Goal: Task Accomplishment & Management: Manage account settings

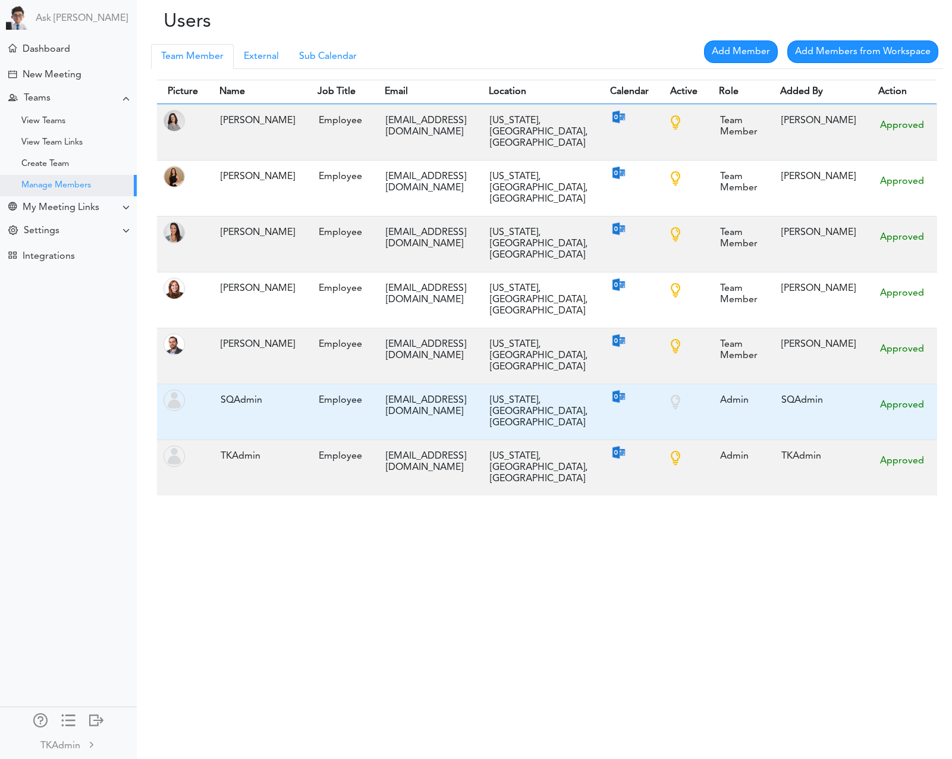
click at [411, 389] on div "sqadmin@thlee.com" at bounding box center [426, 406] width 92 height 35
copy tr "sqadmin@thlee.com"
click at [411, 389] on div "sqadmin@thlee.com" at bounding box center [426, 406] width 92 height 35
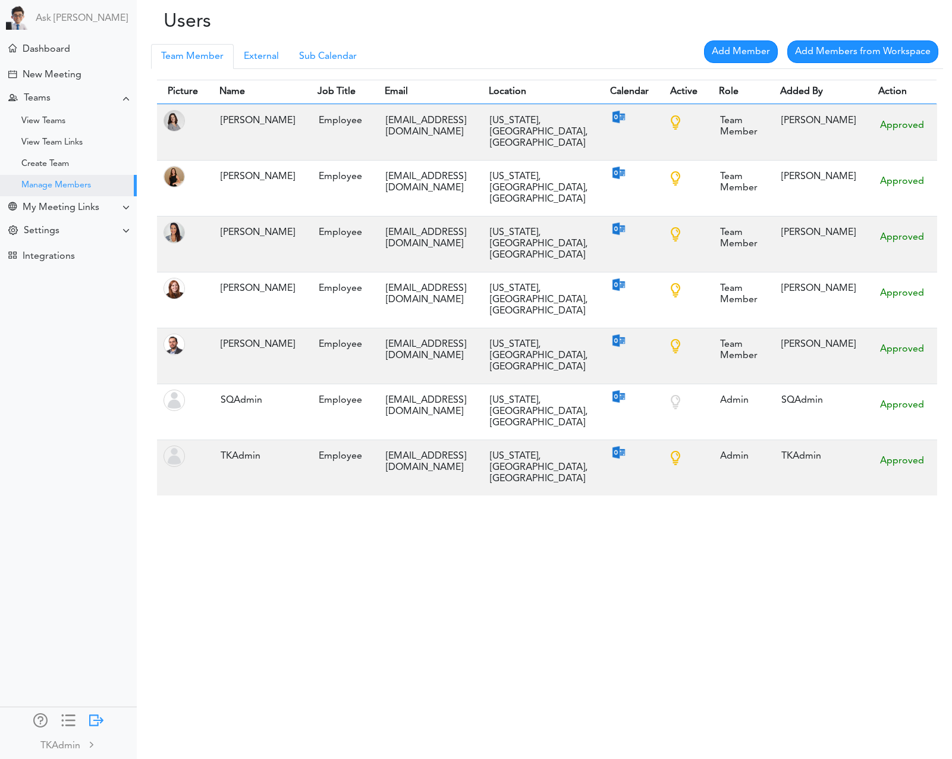
click at [92, 717] on div at bounding box center [96, 719] width 14 height 12
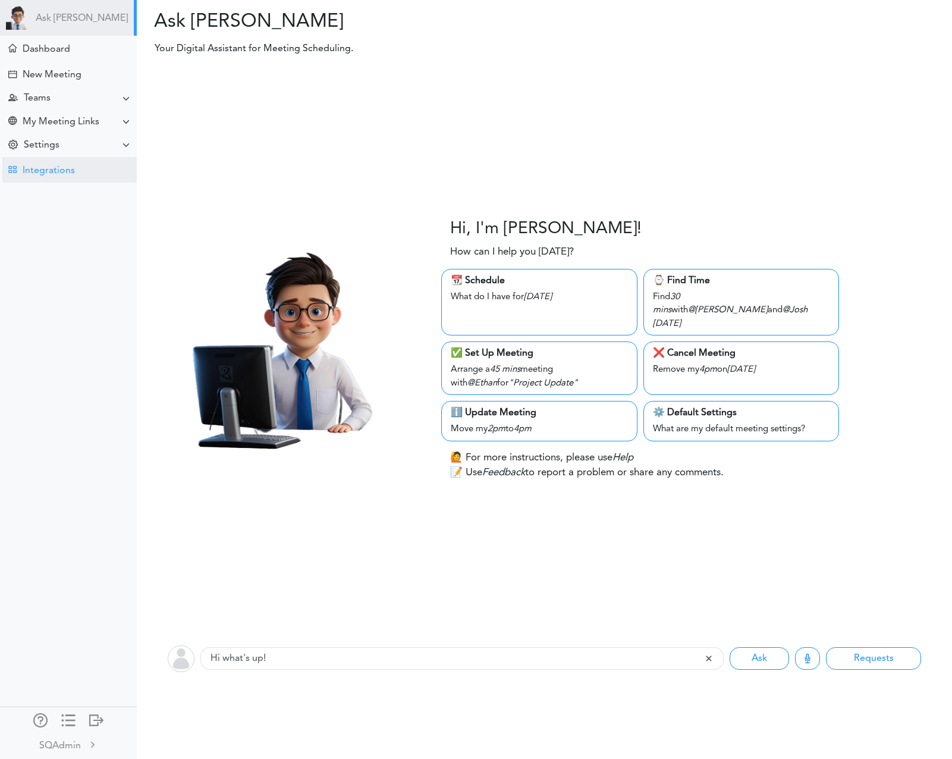
click at [87, 173] on div "Integrations" at bounding box center [69, 170] width 134 height 26
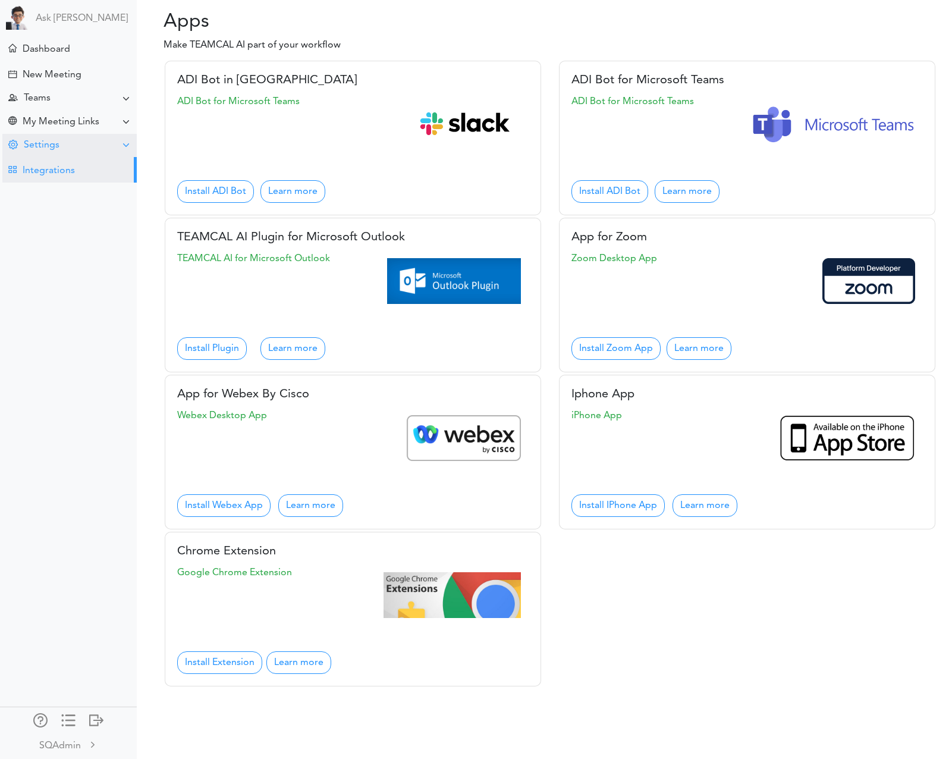
click at [92, 153] on div "Settings" at bounding box center [69, 145] width 134 height 23
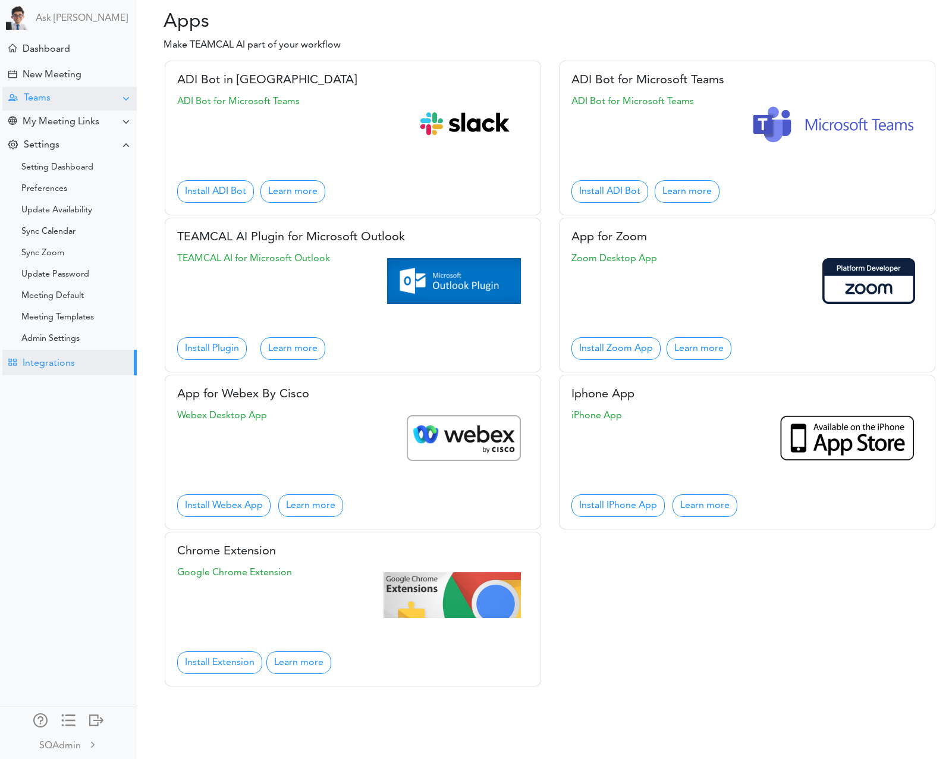
click at [70, 95] on div "Teams" at bounding box center [69, 98] width 134 height 23
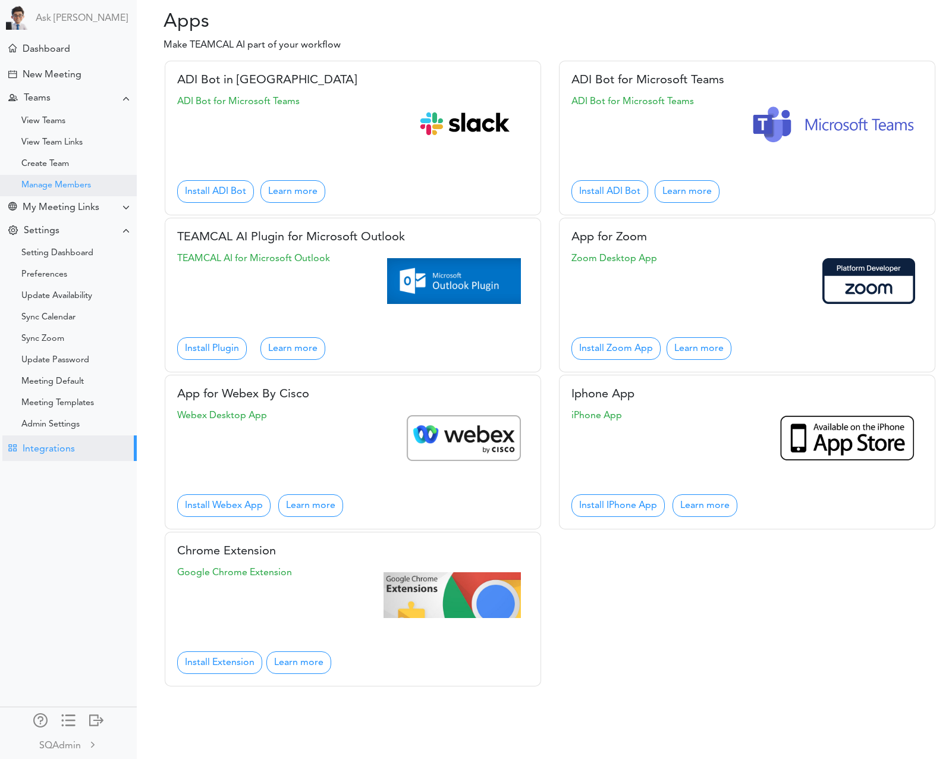
click at [71, 180] on div "Manage Members" at bounding box center [68, 185] width 137 height 21
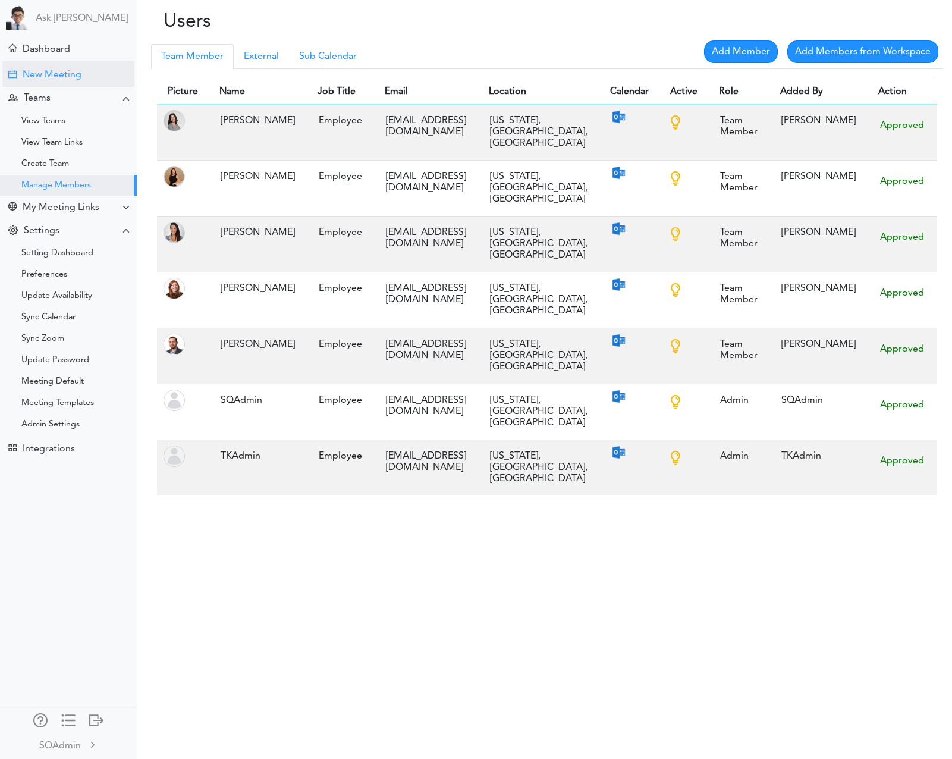
click at [67, 84] on div "New Meeting" at bounding box center [68, 74] width 132 height 26
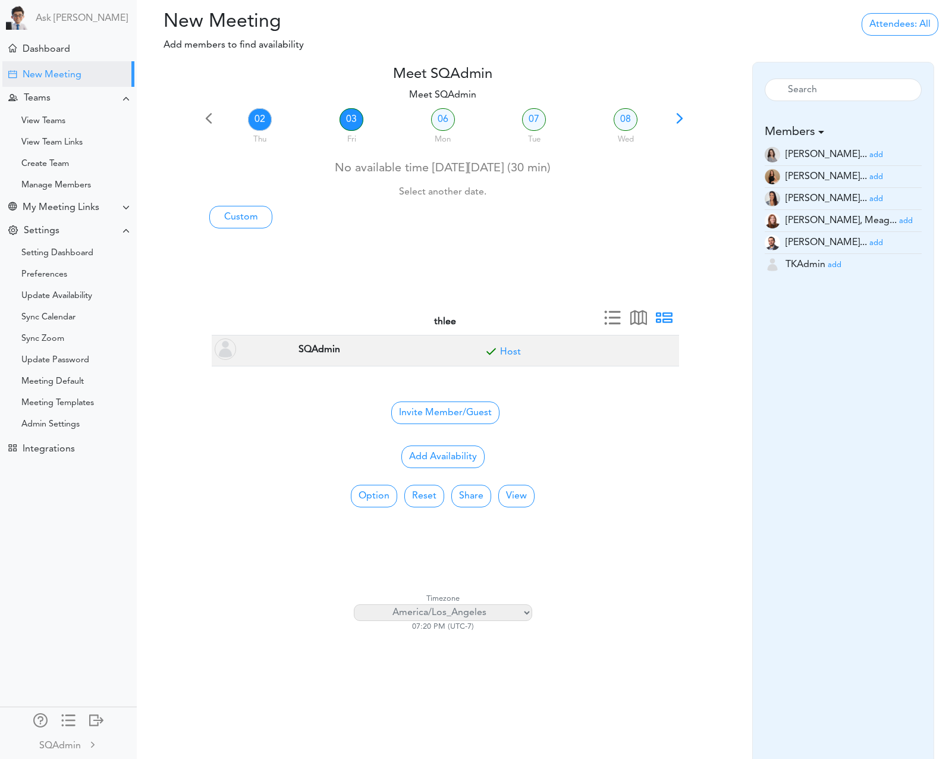
click at [349, 124] on link "03" at bounding box center [352, 119] width 24 height 23
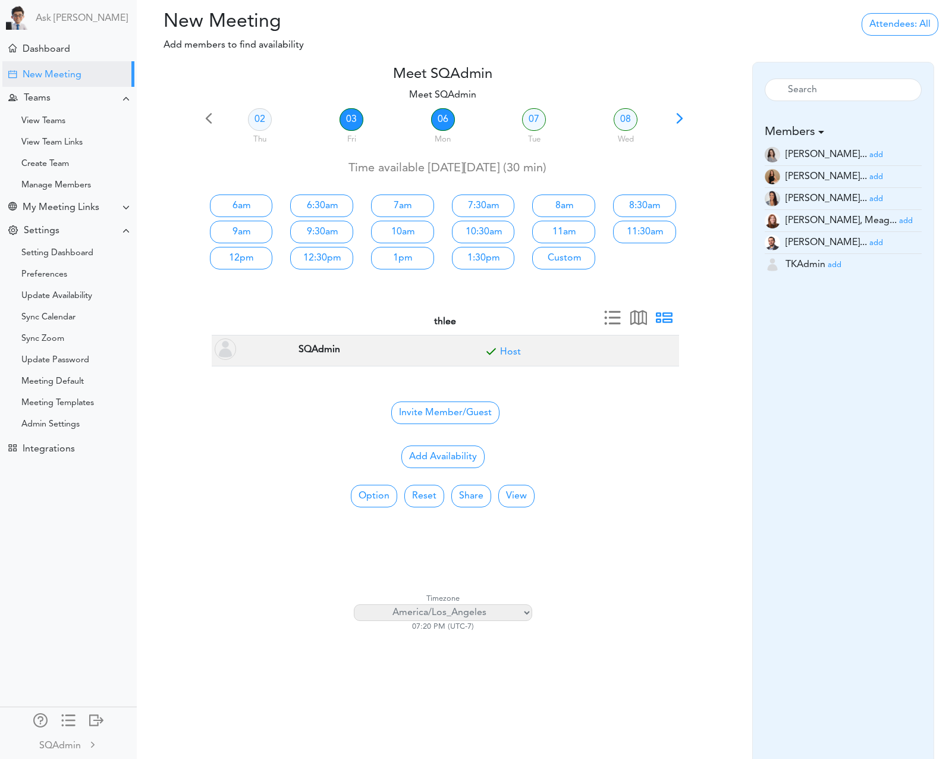
click at [446, 123] on link "06" at bounding box center [443, 119] width 24 height 23
click at [538, 121] on link "07" at bounding box center [534, 119] width 24 height 23
click at [62, 446] on div "Integrations" at bounding box center [49, 449] width 52 height 11
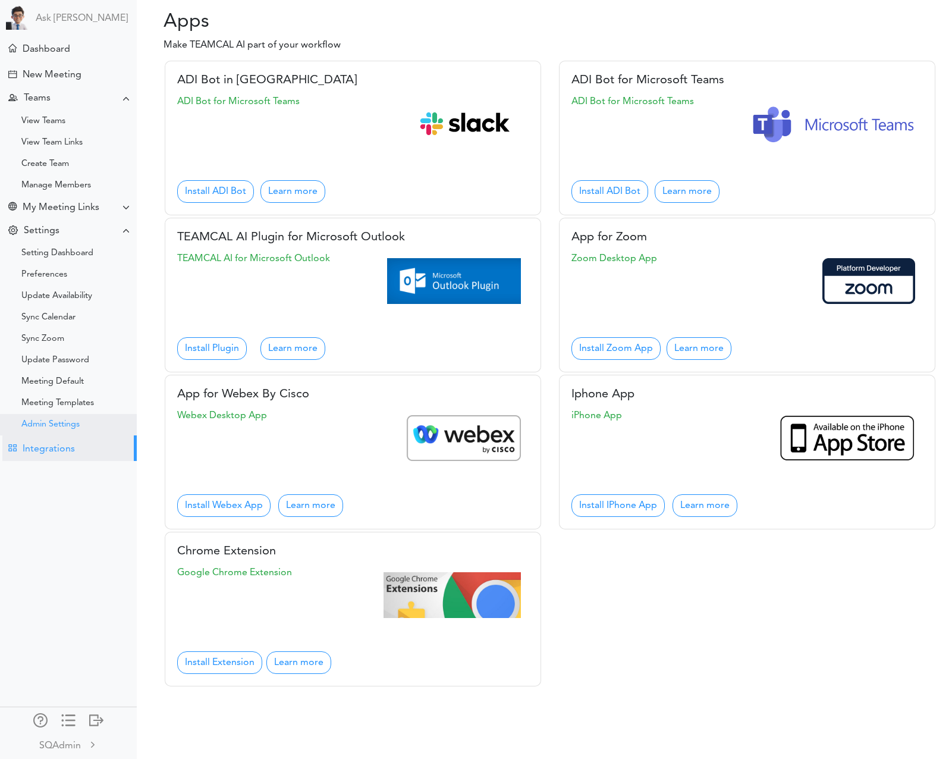
click at [59, 427] on div "Admin Settings" at bounding box center [50, 425] width 58 height 6
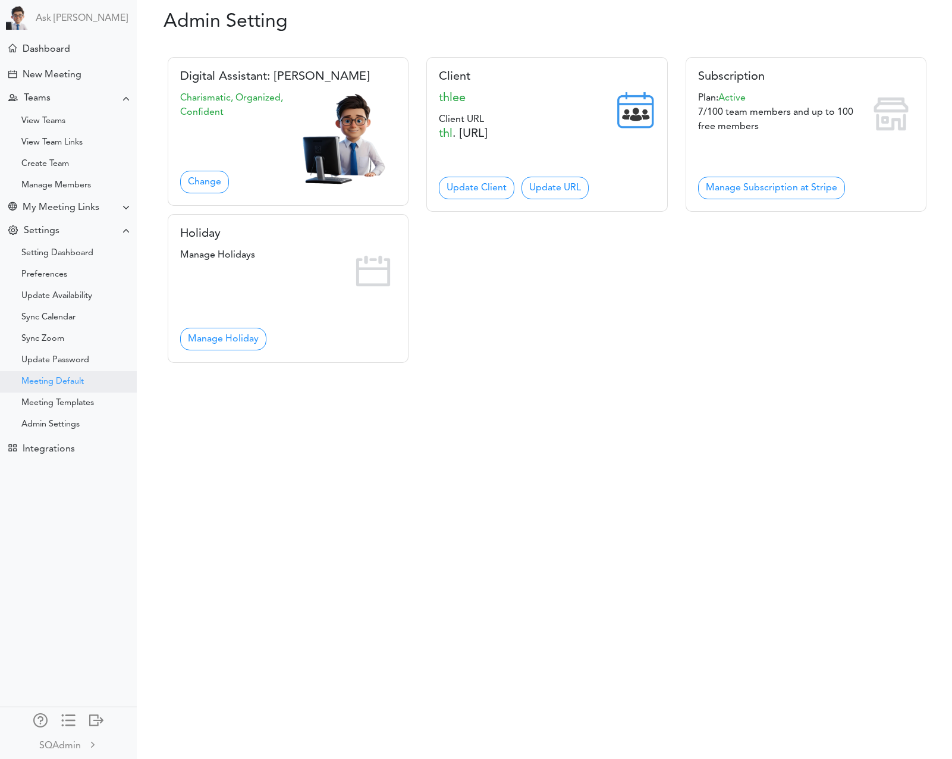
click at [59, 385] on div "Meeting Default" at bounding box center [52, 382] width 62 height 6
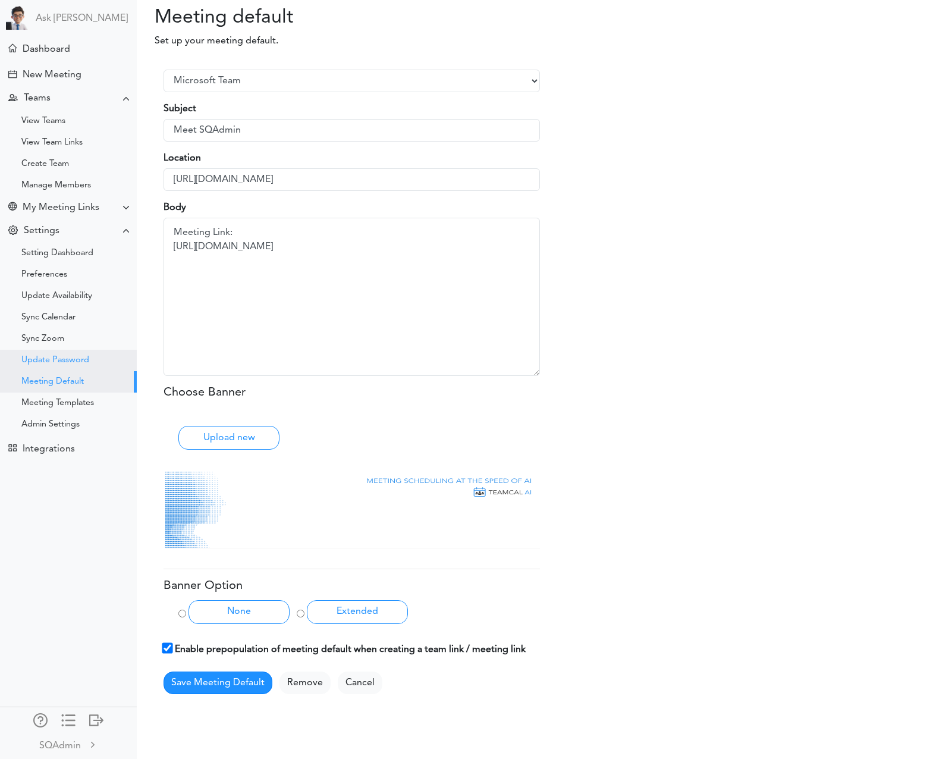
scroll to position [2, 0]
click at [65, 358] on div "Update Password" at bounding box center [55, 361] width 68 height 6
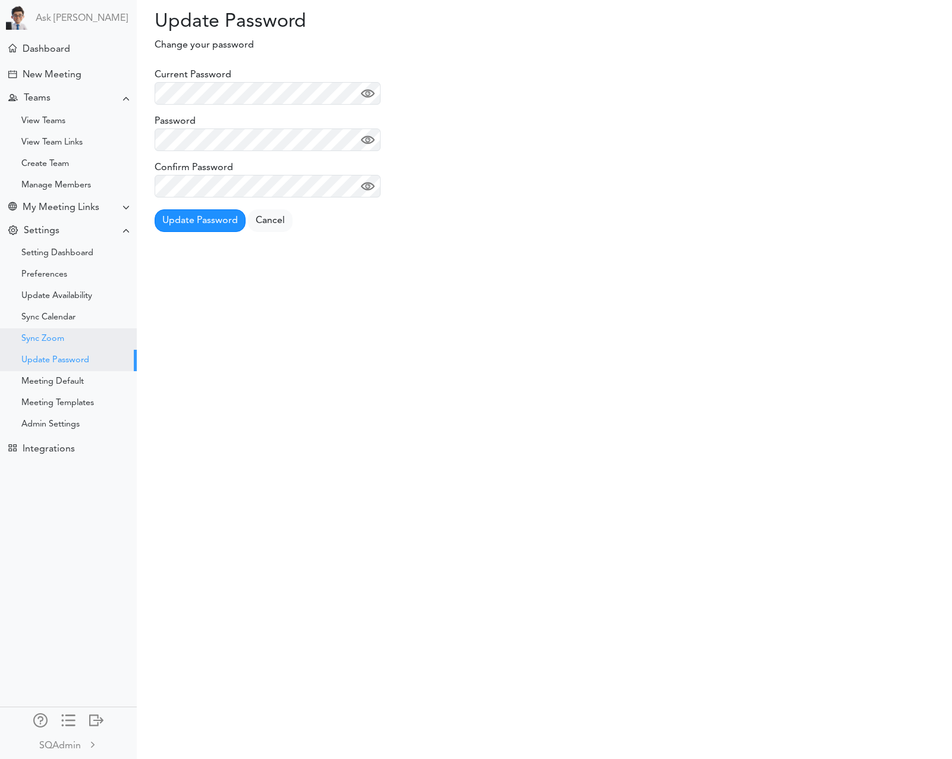
click at [57, 333] on div "Sync Zoom" at bounding box center [68, 338] width 137 height 21
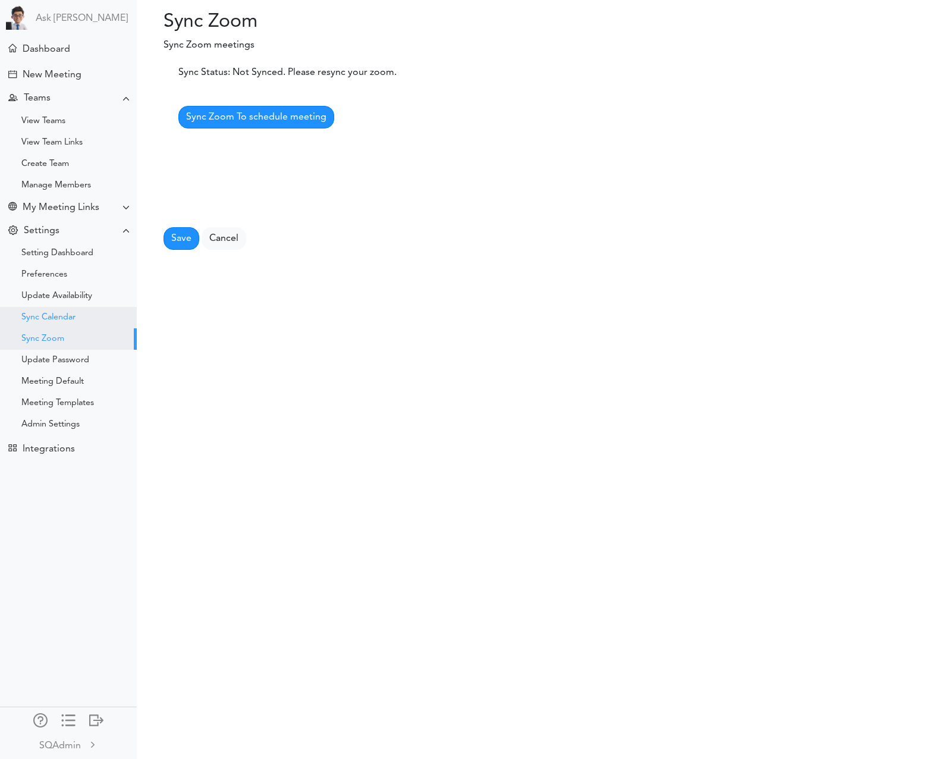
click at [55, 312] on div "Sync Calendar" at bounding box center [68, 317] width 137 height 21
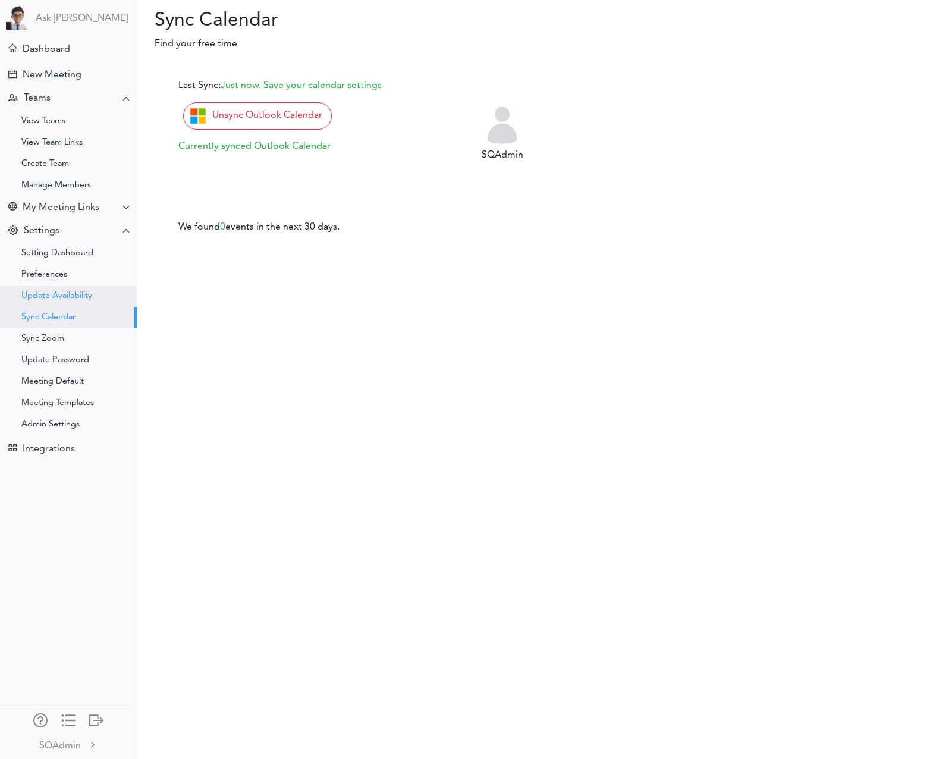
click at [55, 293] on div "Update Availability" at bounding box center [56, 296] width 71 height 6
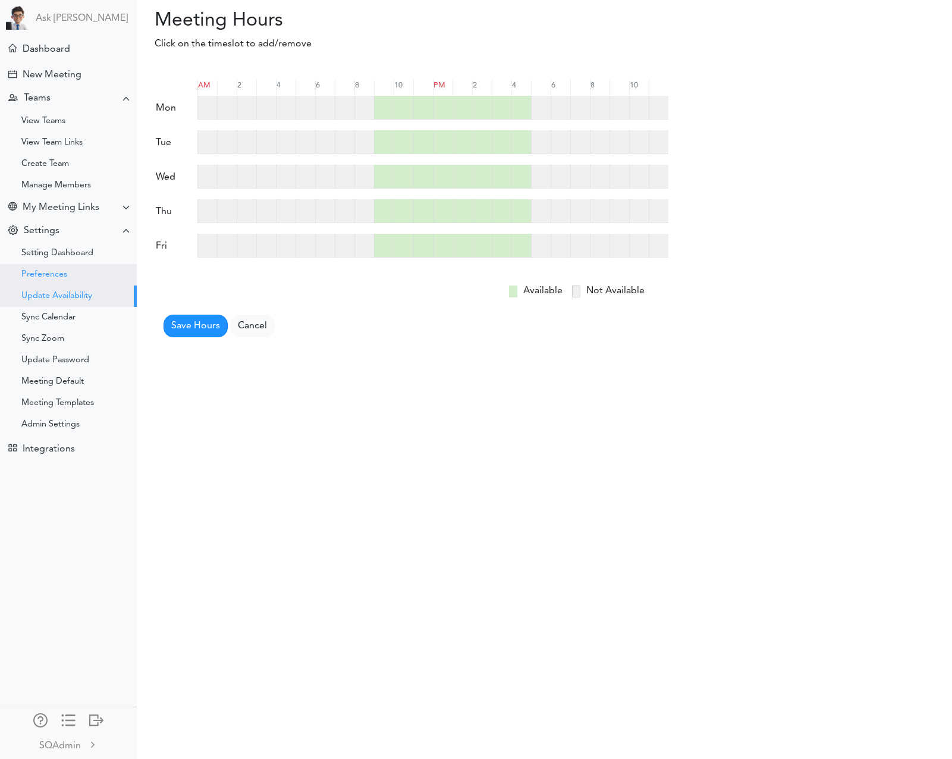
click at [48, 276] on div "Preferences" at bounding box center [44, 275] width 46 height 6
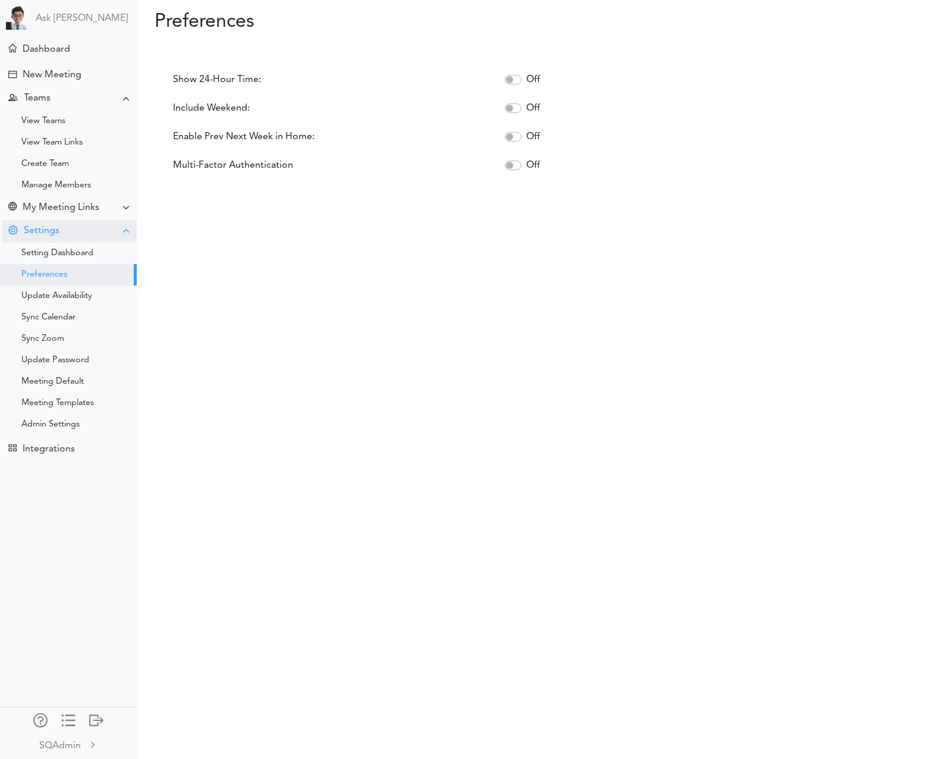
click at [48, 225] on div "Settings" at bounding box center [42, 230] width 36 height 11
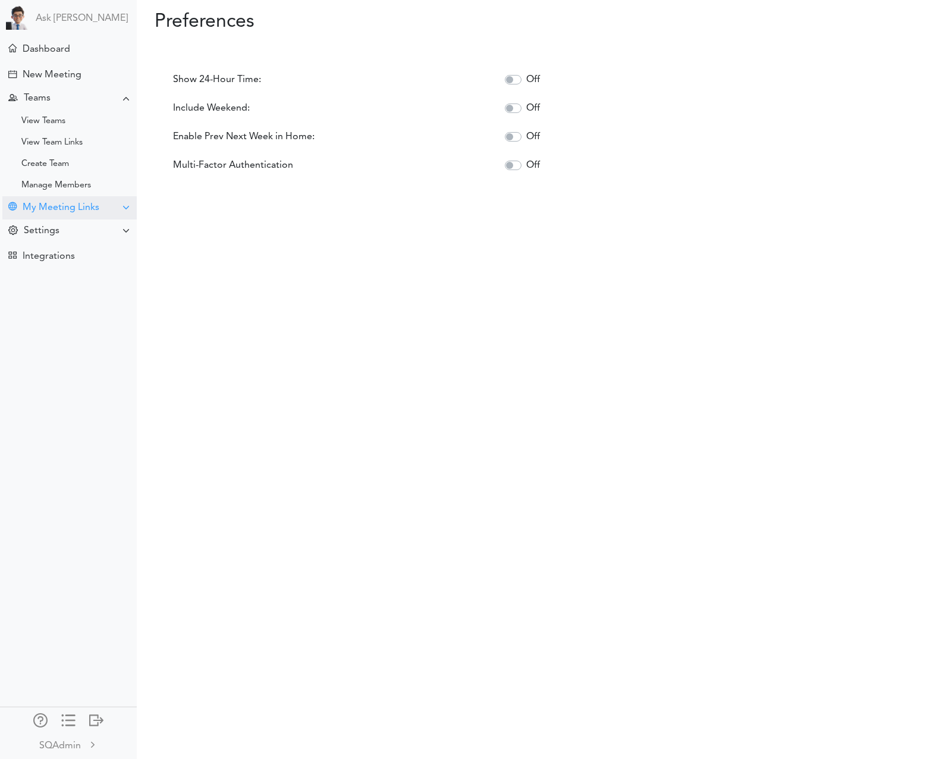
click at [49, 206] on div "My Meeting Links" at bounding box center [61, 207] width 77 height 11
click at [50, 190] on div "Manage Members" at bounding box center [68, 185] width 137 height 21
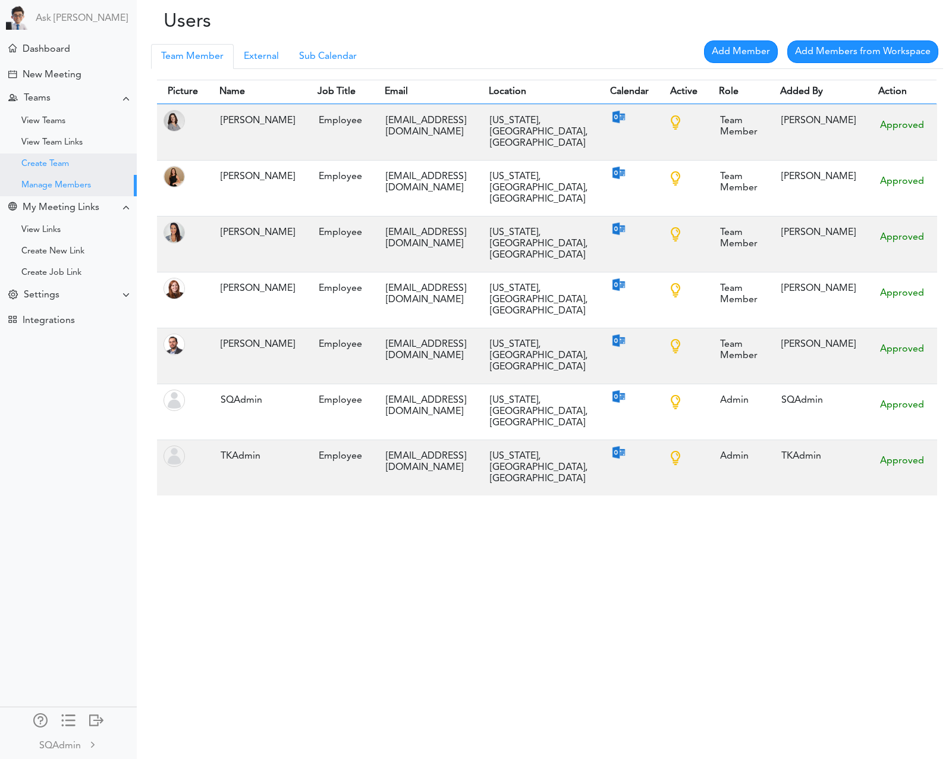
click at [55, 170] on div "Create Team" at bounding box center [68, 163] width 137 height 21
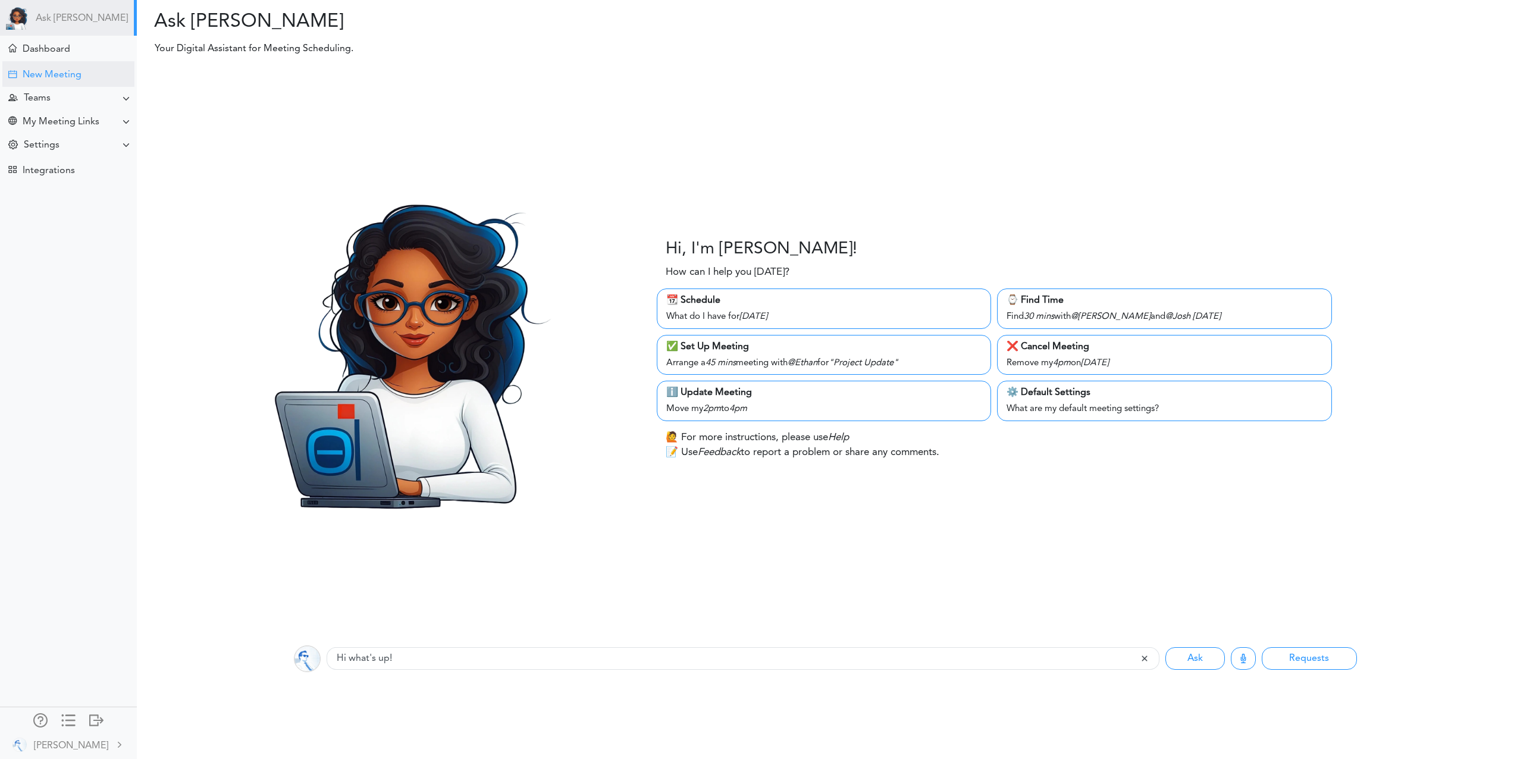
click at [42, 70] on div "New Meeting" at bounding box center [52, 75] width 59 height 11
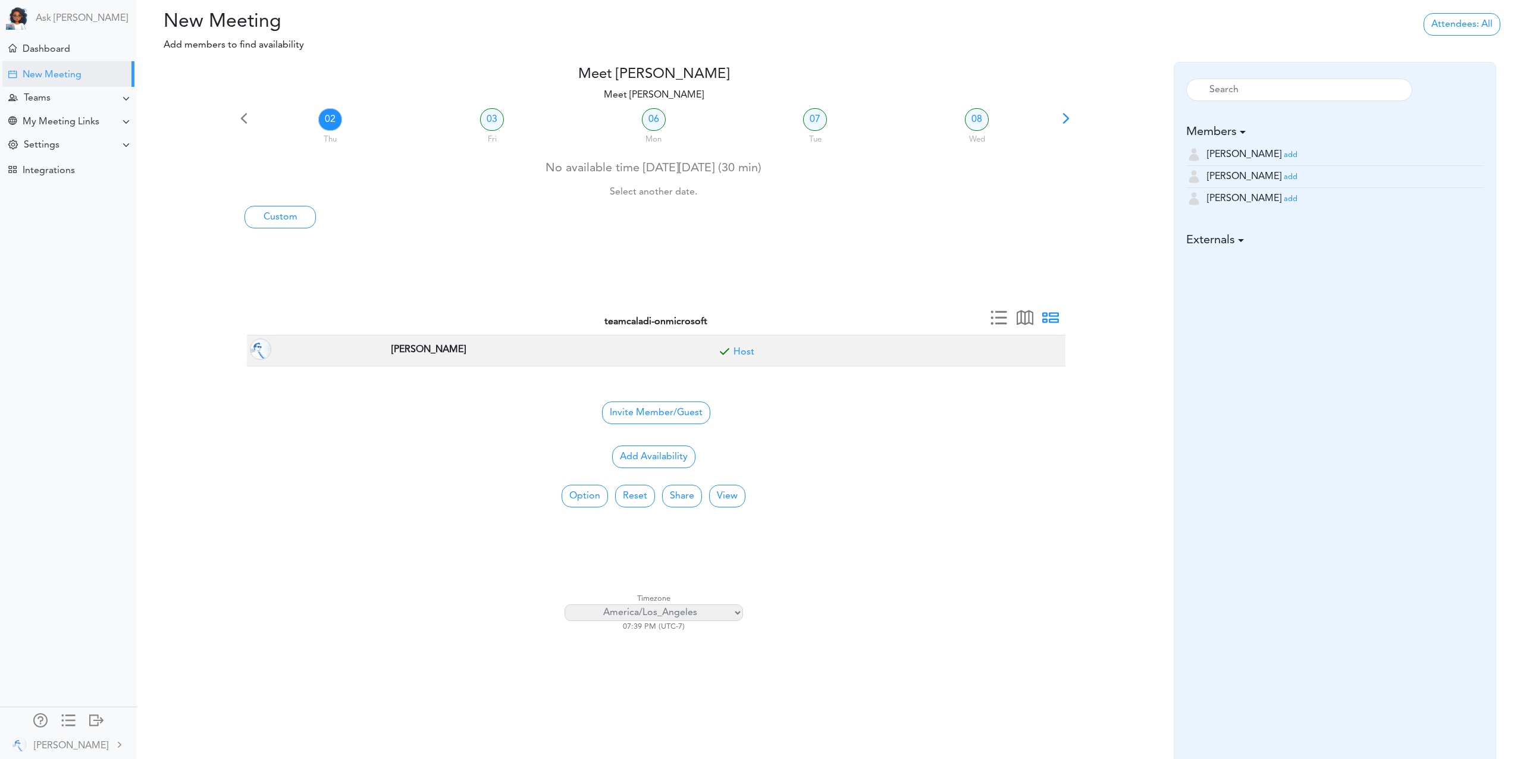
click at [1284, 202] on small "add" at bounding box center [1291, 199] width 14 height 8
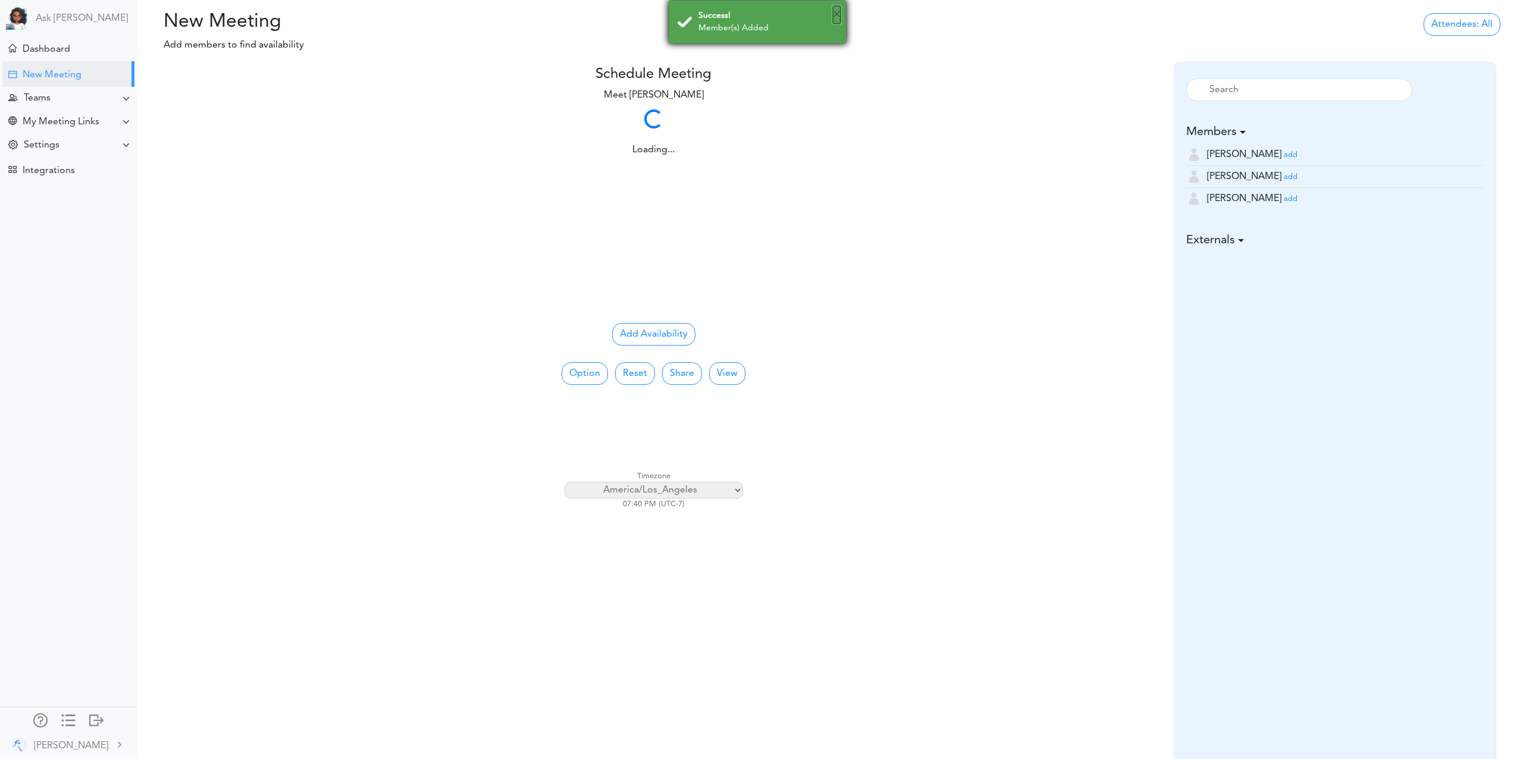
click at [838, 18] on button "×" at bounding box center [837, 15] width 8 height 18
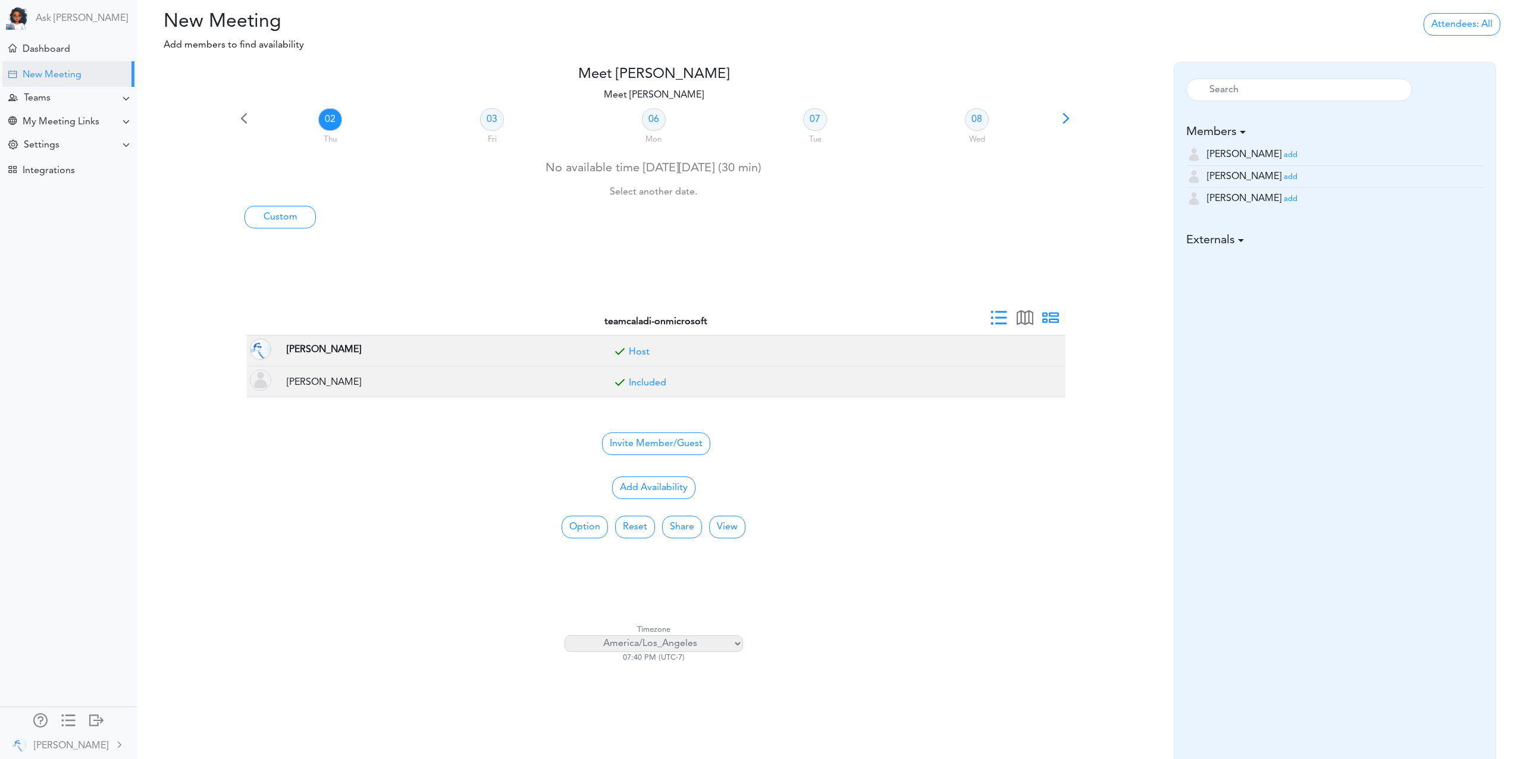
click at [1004, 315] on span at bounding box center [998, 322] width 17 height 17
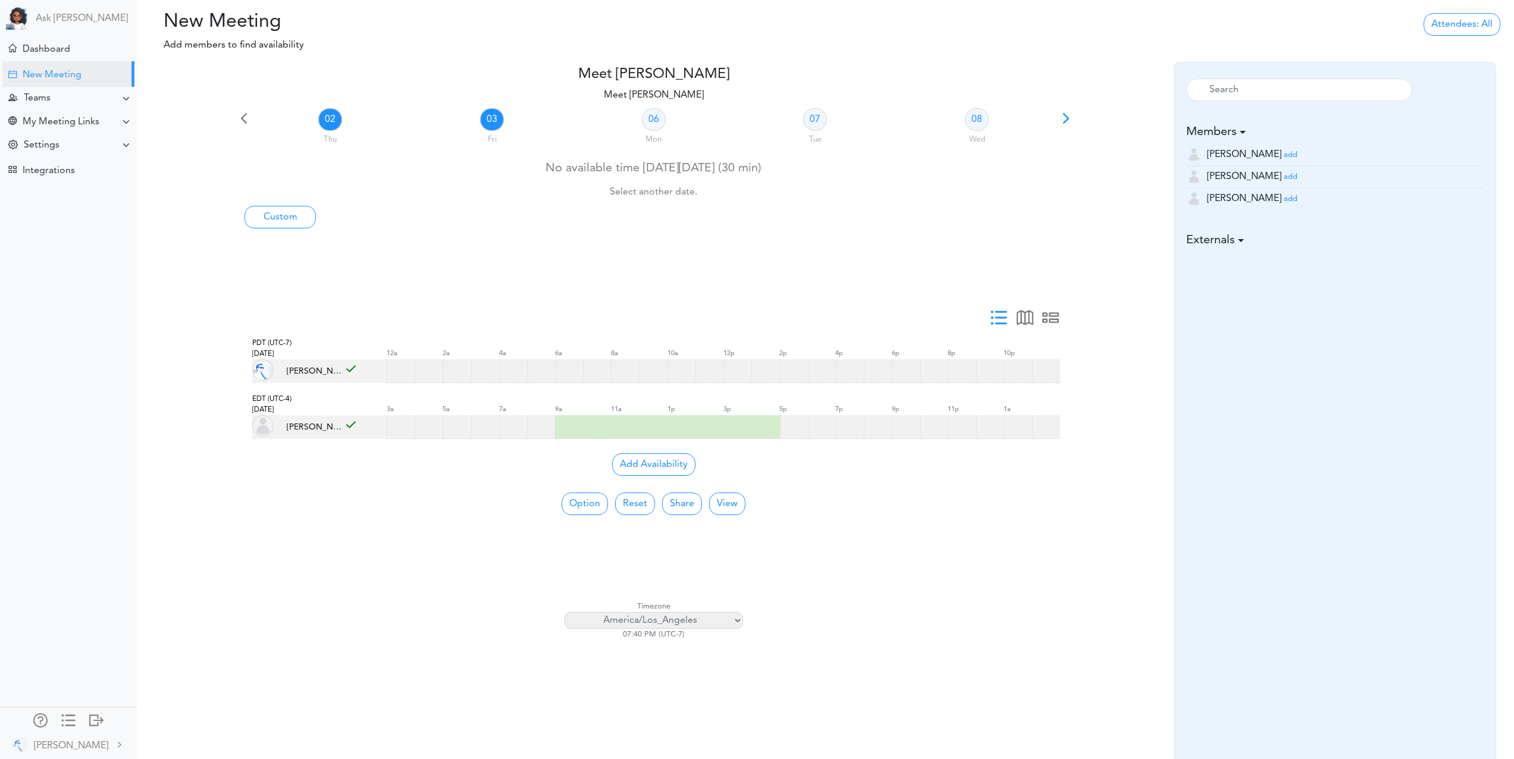
click at [492, 121] on link "03" at bounding box center [492, 119] width 24 height 23
click at [332, 118] on link "02" at bounding box center [330, 119] width 24 height 23
click at [494, 120] on link "03" at bounding box center [492, 119] width 24 height 23
click at [334, 123] on link "02" at bounding box center [330, 119] width 24 height 23
drag, startPoint x: 481, startPoint y: 127, endPoint x: 491, endPoint y: 124, distance: 10.4
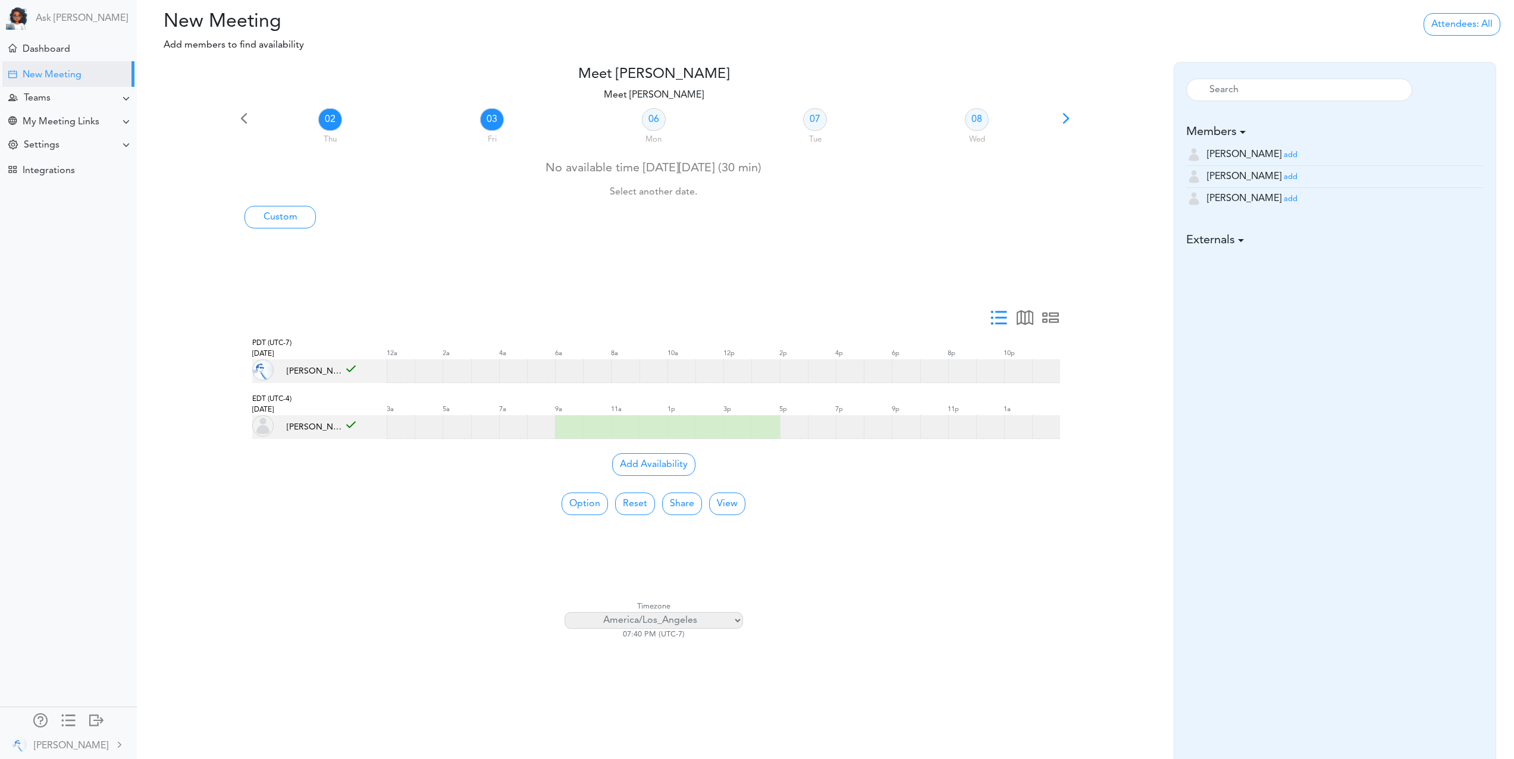
click at [481, 127] on div "03 Fri" at bounding box center [492, 127] width 162 height 43
click at [491, 124] on link "03" at bounding box center [492, 119] width 24 height 23
click at [332, 122] on link "02" at bounding box center [330, 119] width 24 height 23
click at [481, 123] on link "03" at bounding box center [492, 119] width 24 height 23
click at [330, 121] on link "02" at bounding box center [330, 119] width 24 height 23
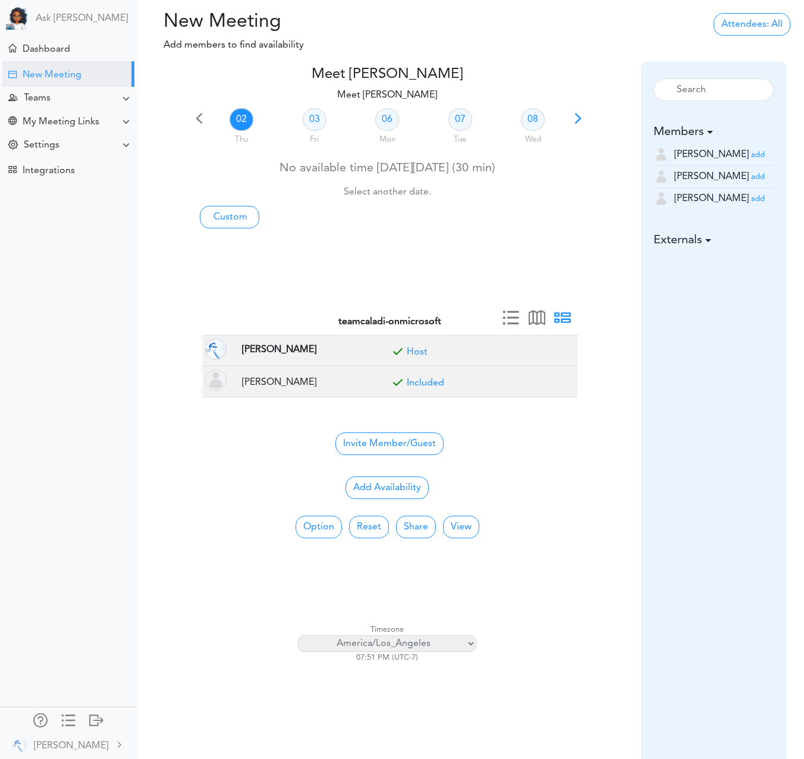
scroll to position [10, 0]
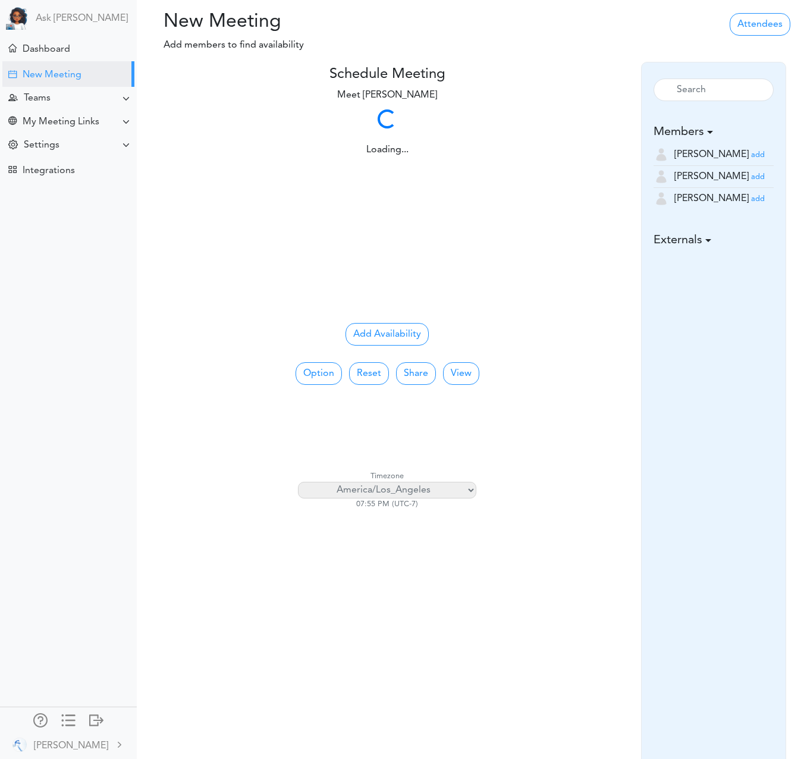
scroll to position [10, 0]
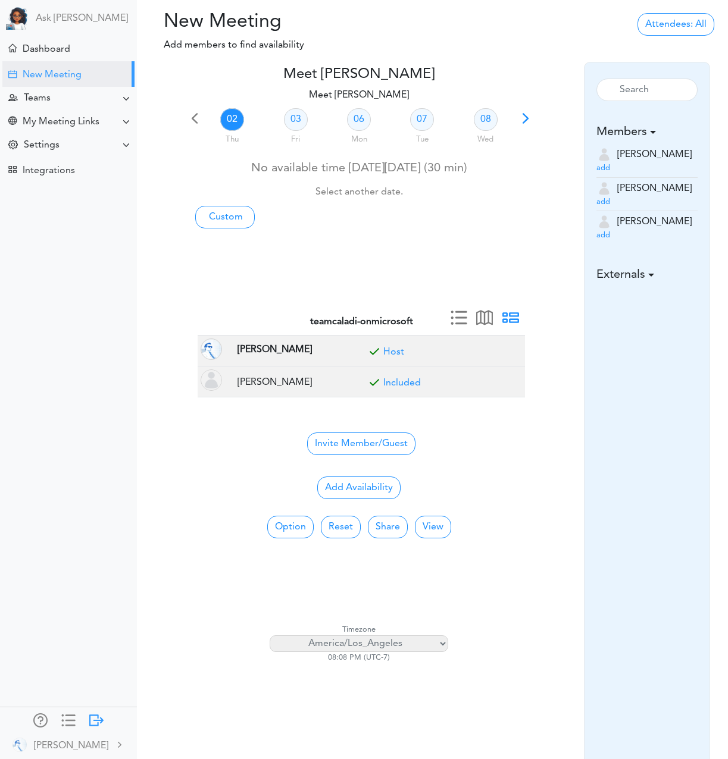
click at [101, 717] on div at bounding box center [96, 719] width 14 height 12
